Goal: Task Accomplishment & Management: Manage account settings

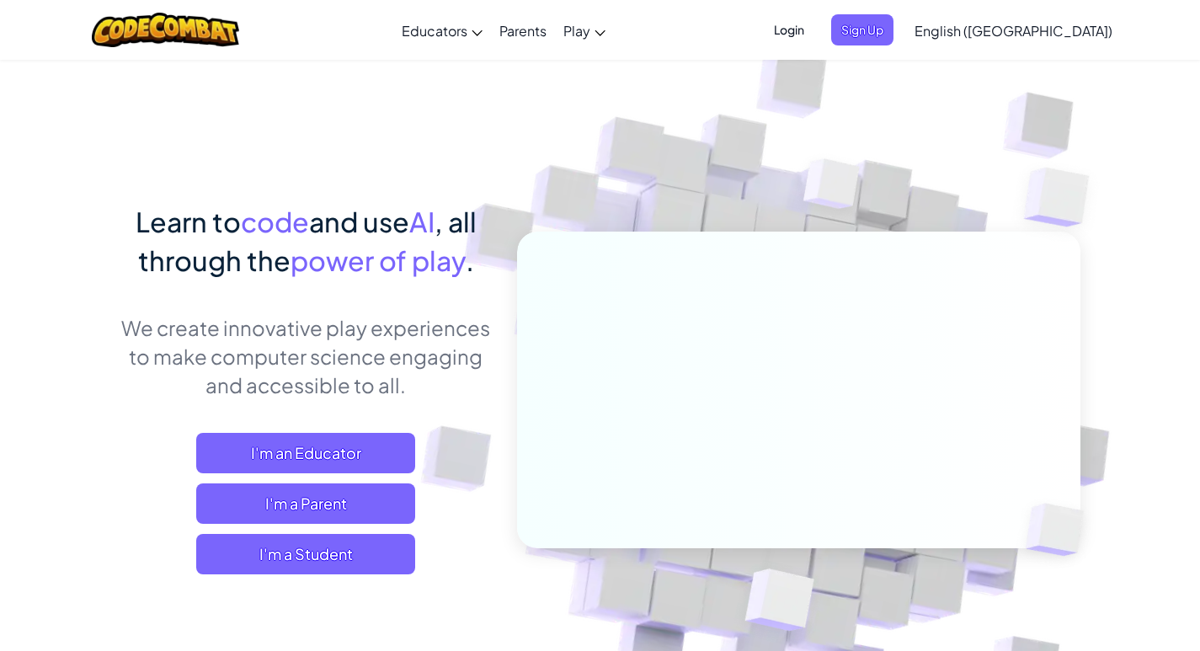
click at [450, 125] on img at bounding box center [787, 371] width 936 height 936
drag, startPoint x: 1044, startPoint y: 26, endPoint x: 1079, endPoint y: 112, distance: 92.6
click at [1044, 27] on span "English ([GEOGRAPHIC_DATA])" at bounding box center [1014, 31] width 198 height 18
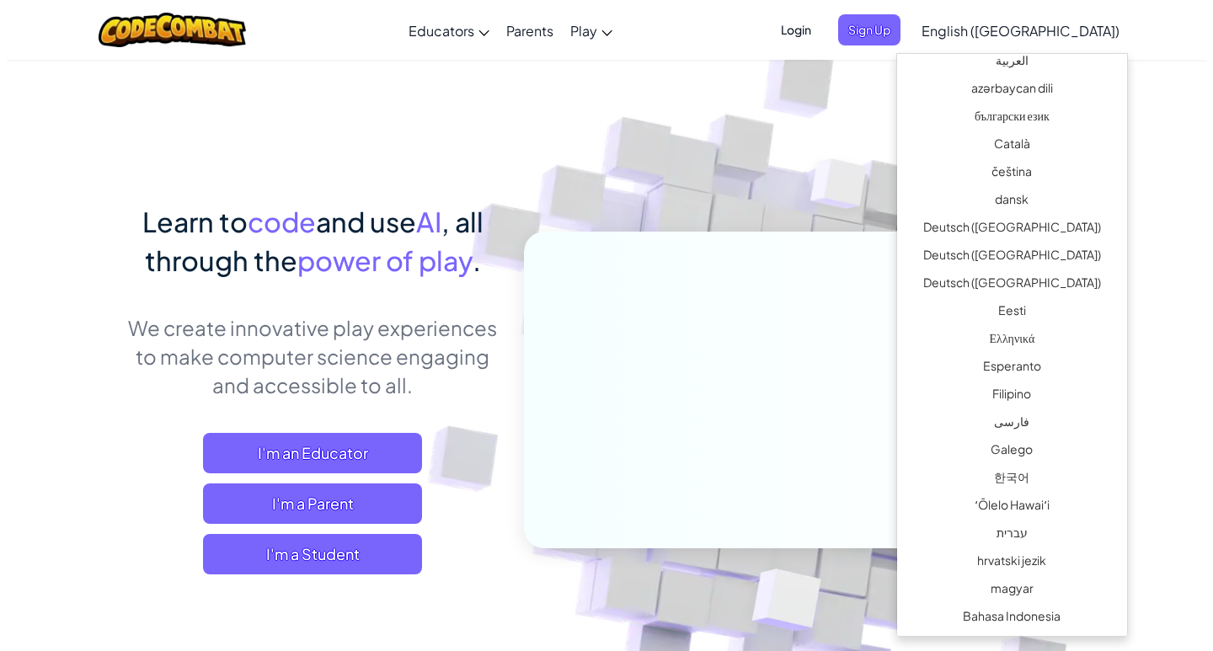
scroll to position [812, 0]
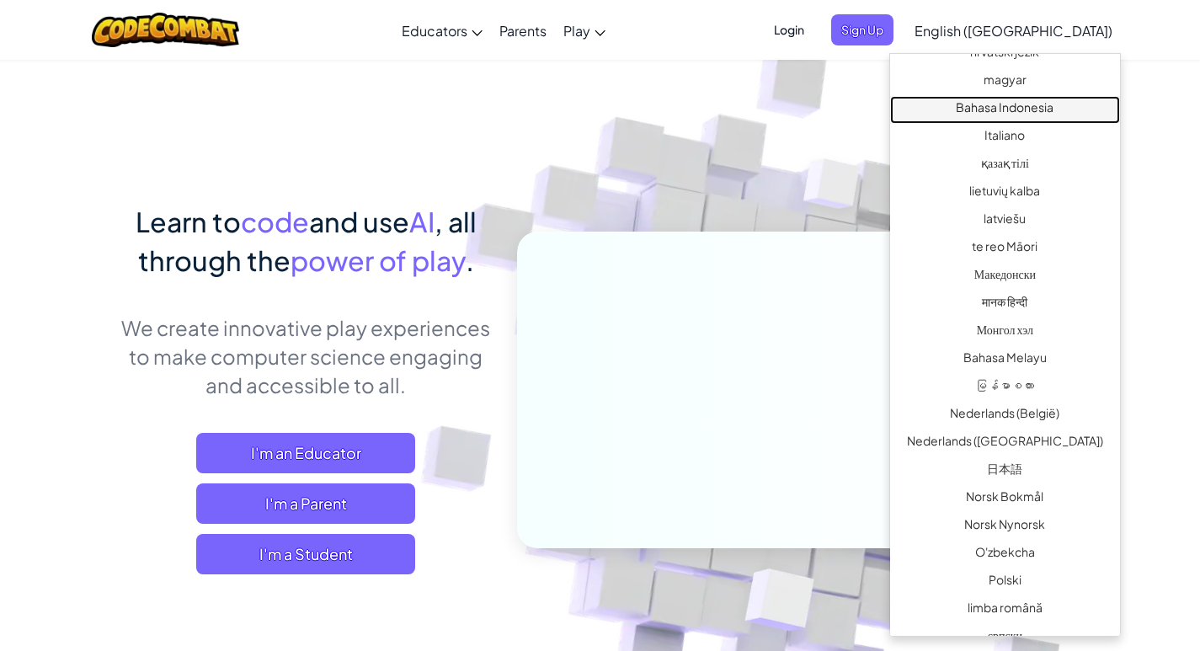
click at [1021, 115] on link "Bahasa Indonesia" at bounding box center [1005, 110] width 230 height 28
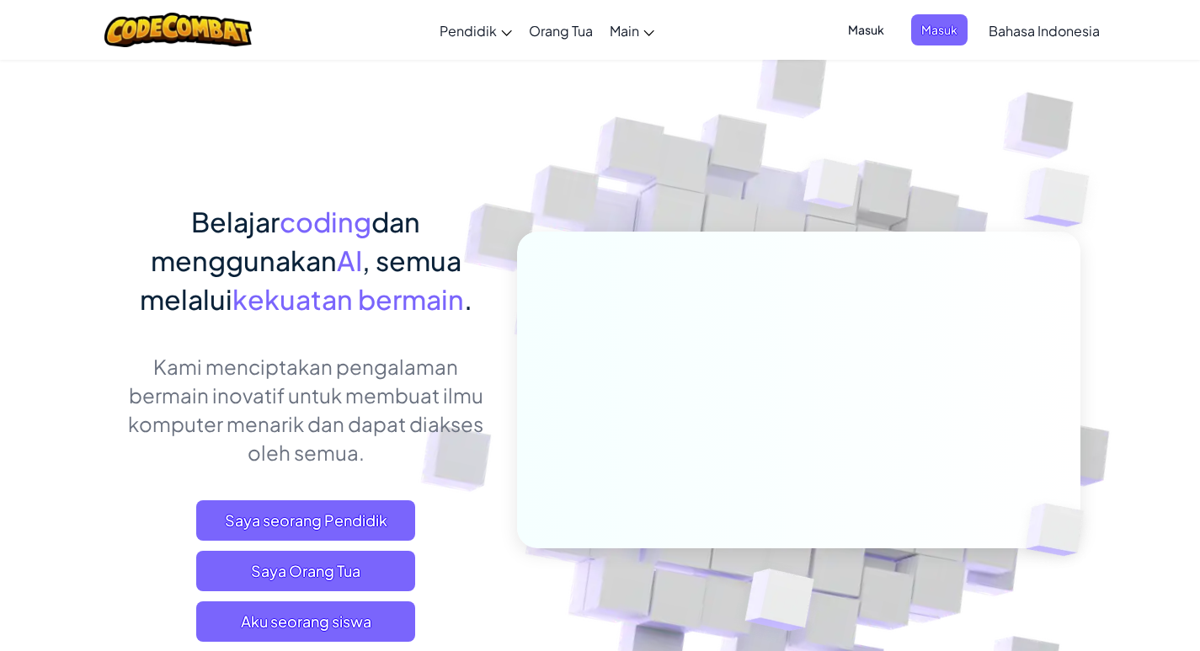
click at [862, 31] on span "Masuk" at bounding box center [866, 29] width 56 height 31
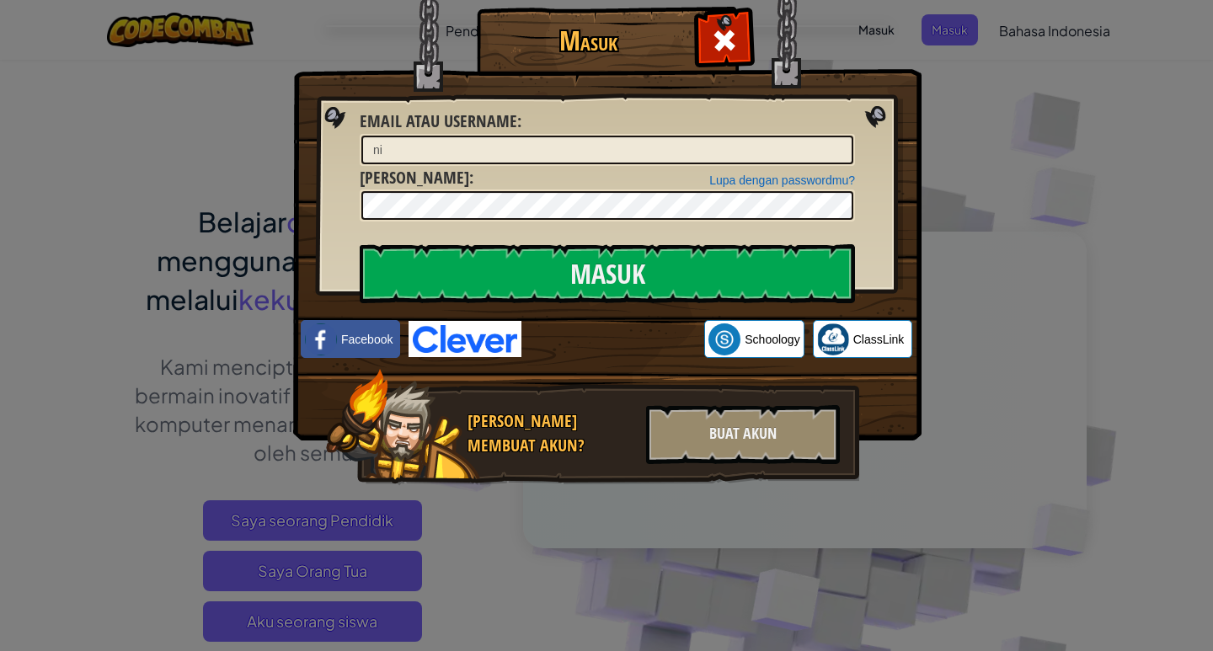
type input "n"
type input "[EMAIL_ADDRESS][DOMAIN_NAME]"
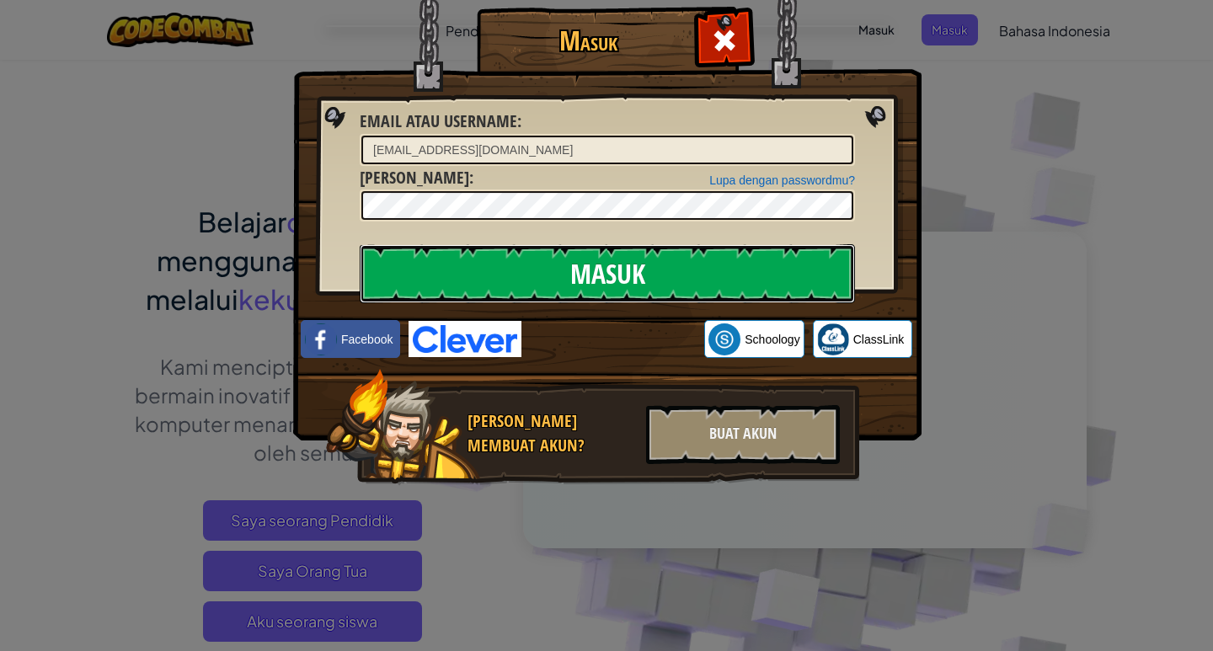
click at [402, 260] on input "Masuk" at bounding box center [607, 273] width 495 height 59
